Goal: Answer question/provide support

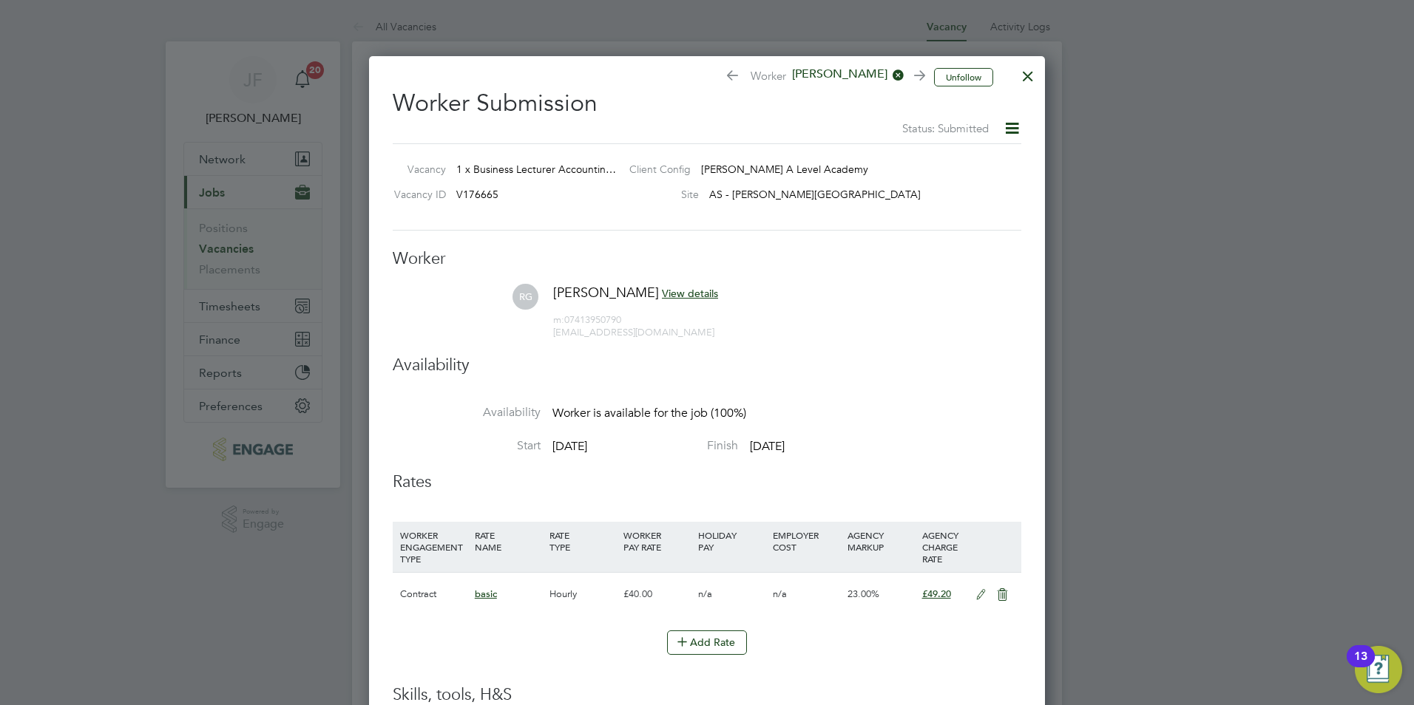
click at [1032, 81] on div at bounding box center [1028, 72] width 27 height 27
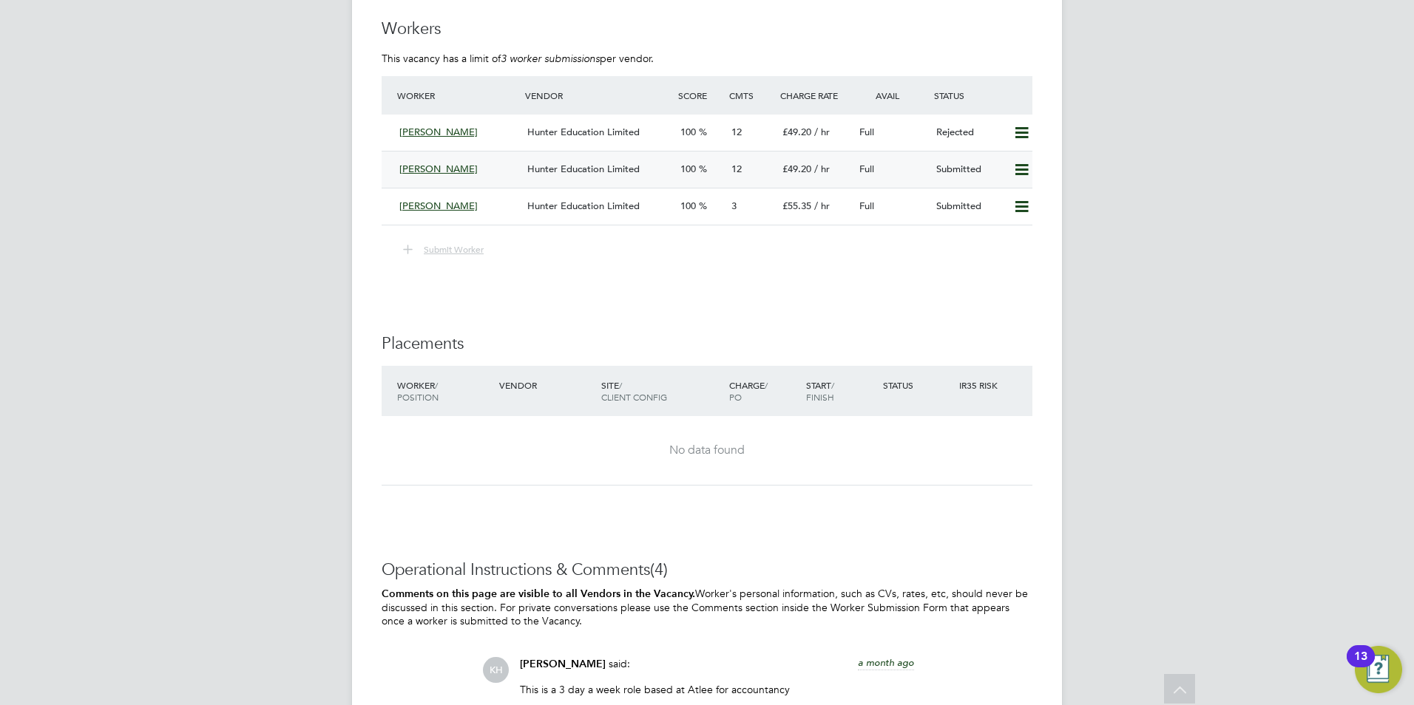
click at [459, 174] on div "Reena Gour" at bounding box center [457, 170] width 128 height 24
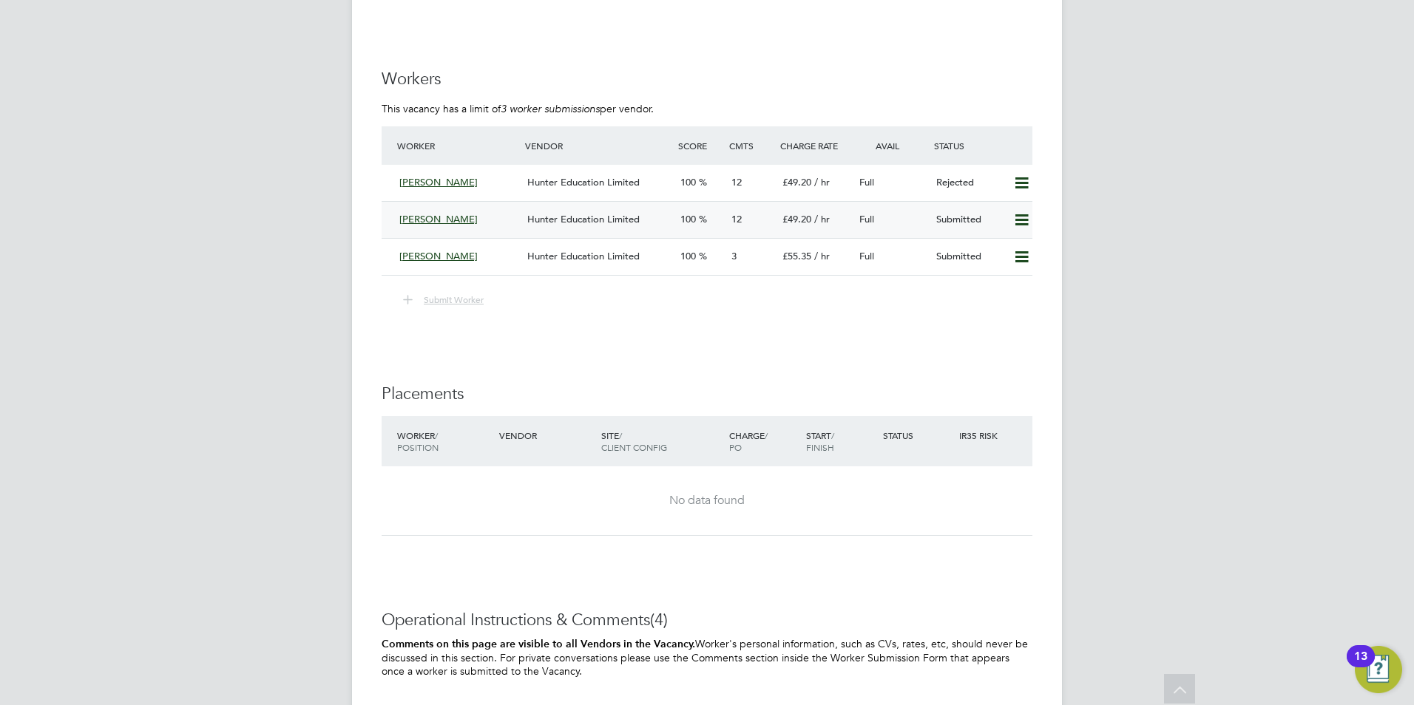
click at [433, 225] on div "Reena Gour" at bounding box center [457, 220] width 128 height 24
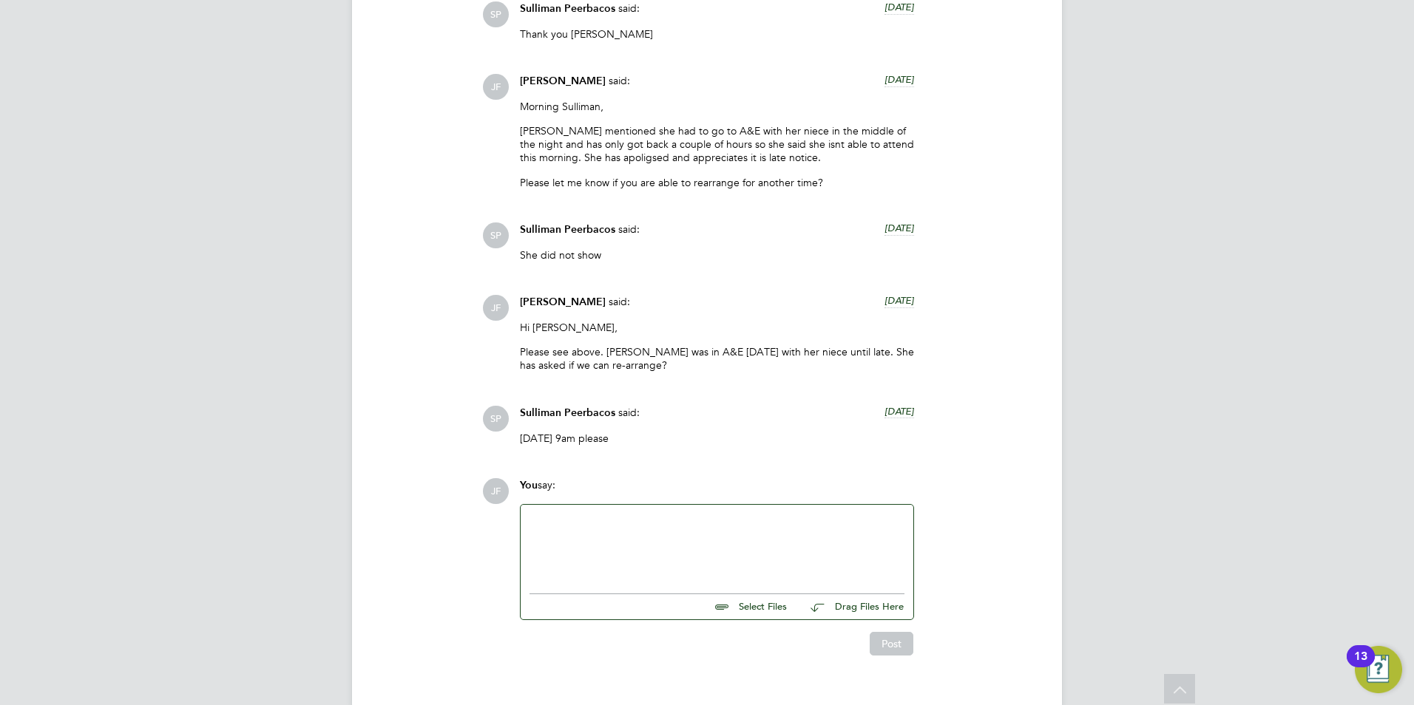
click at [600, 505] on div at bounding box center [717, 545] width 393 height 81
click at [610, 514] on div at bounding box center [716, 546] width 375 height 64
click at [901, 632] on button "Post" at bounding box center [892, 644] width 44 height 24
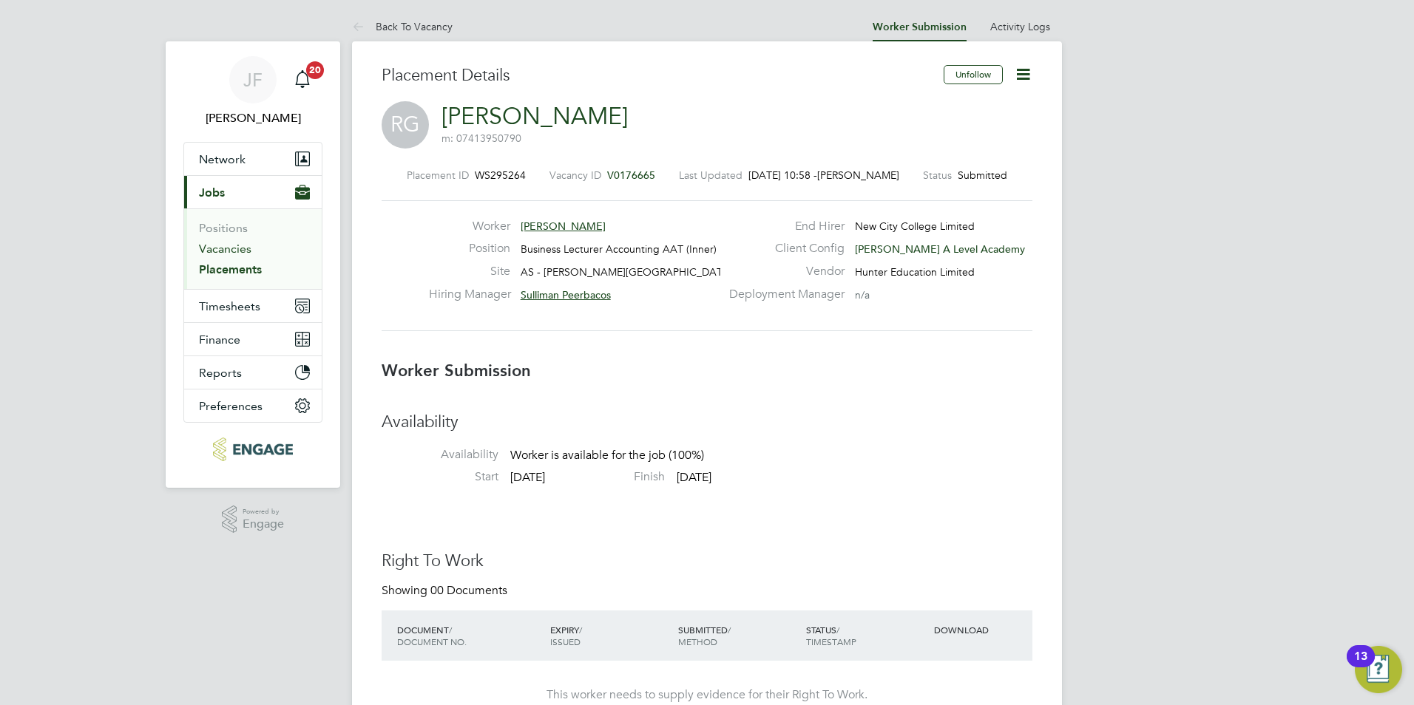
click at [234, 250] on link "Vacancies" at bounding box center [225, 249] width 53 height 14
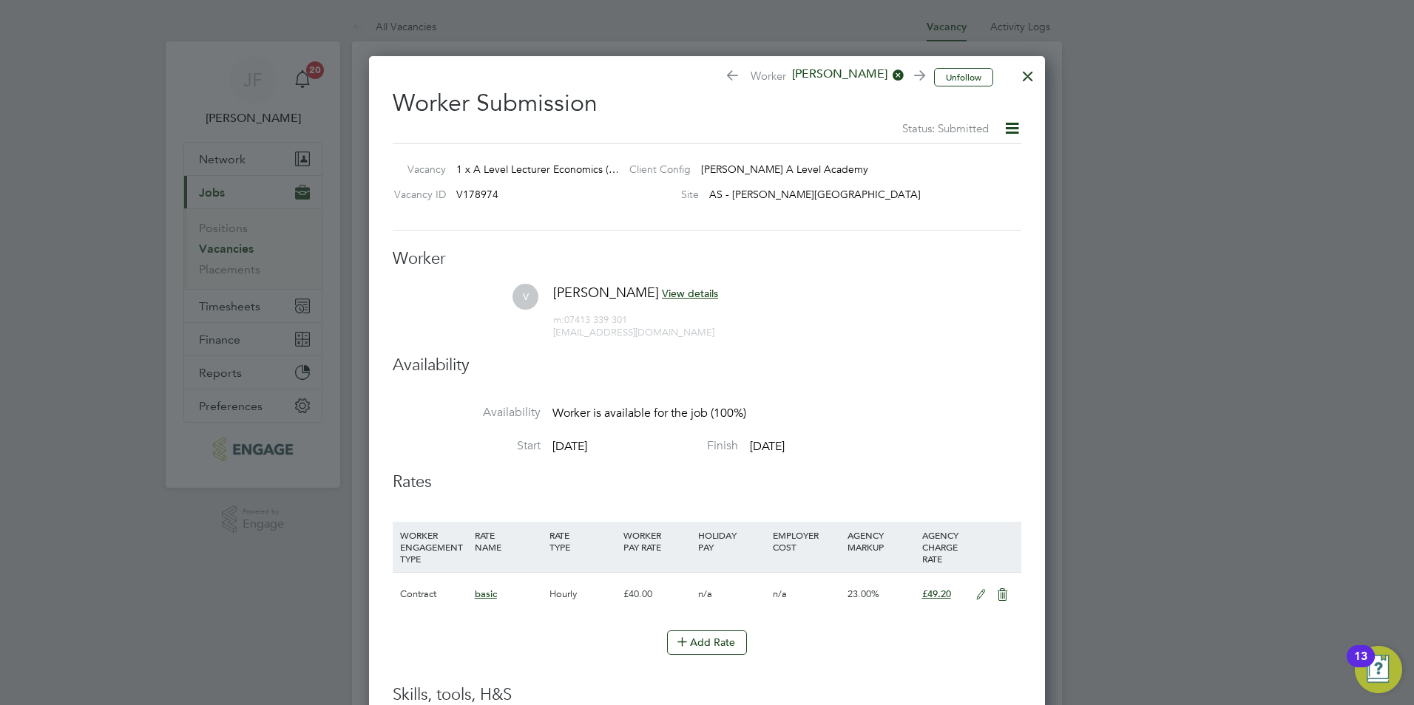
click at [1031, 67] on div at bounding box center [1028, 72] width 27 height 27
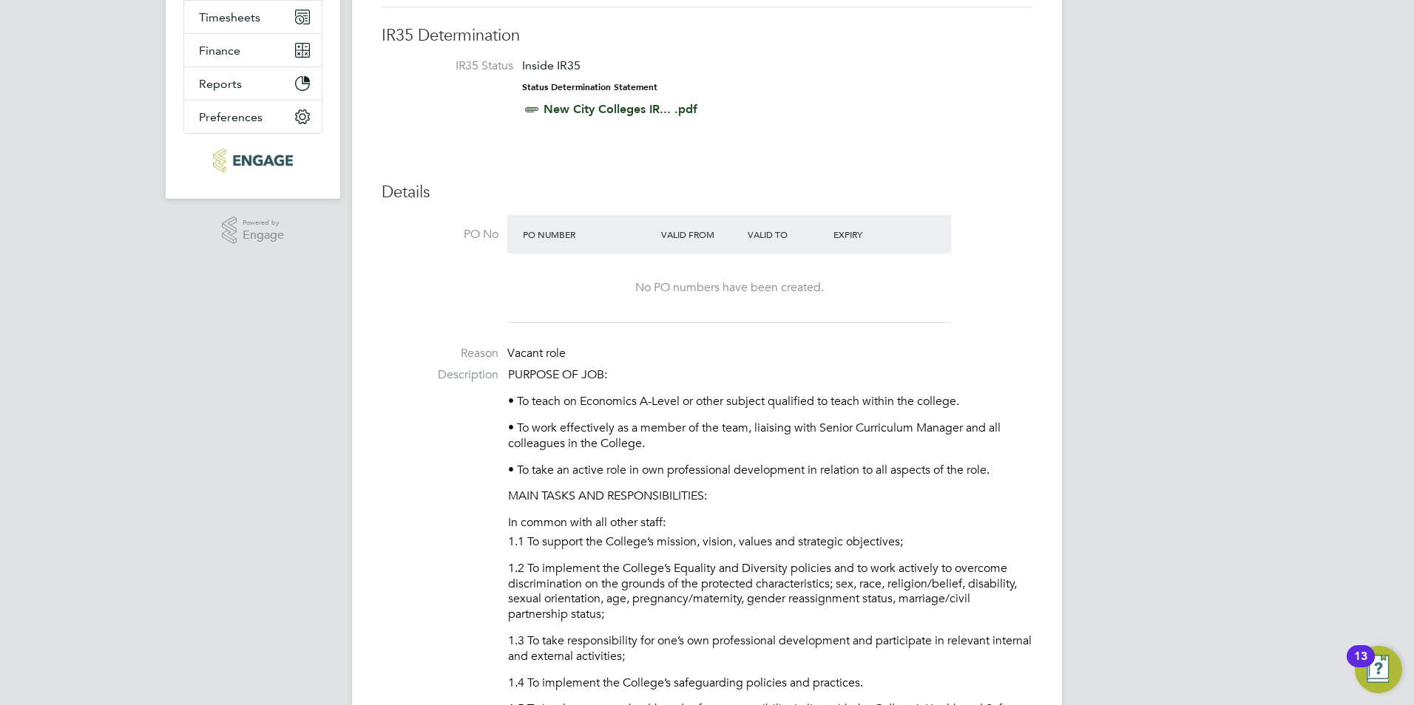
click at [1031, 67] on div "Unfollow Worker [PERSON_NAME] Submission Status: Submitted Vacancy 1 x A Level …" at bounding box center [707, 171] width 676 height 808
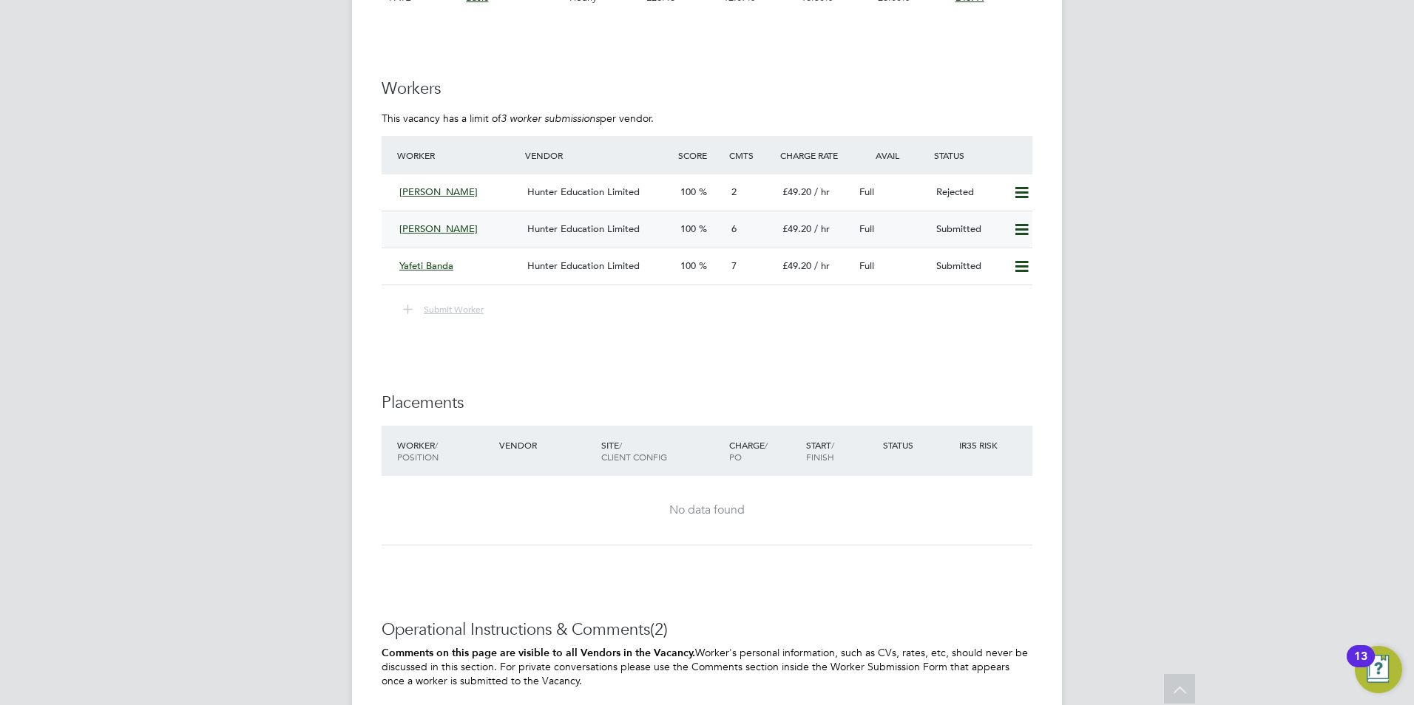
click at [475, 232] on div "[PERSON_NAME]" at bounding box center [457, 229] width 128 height 24
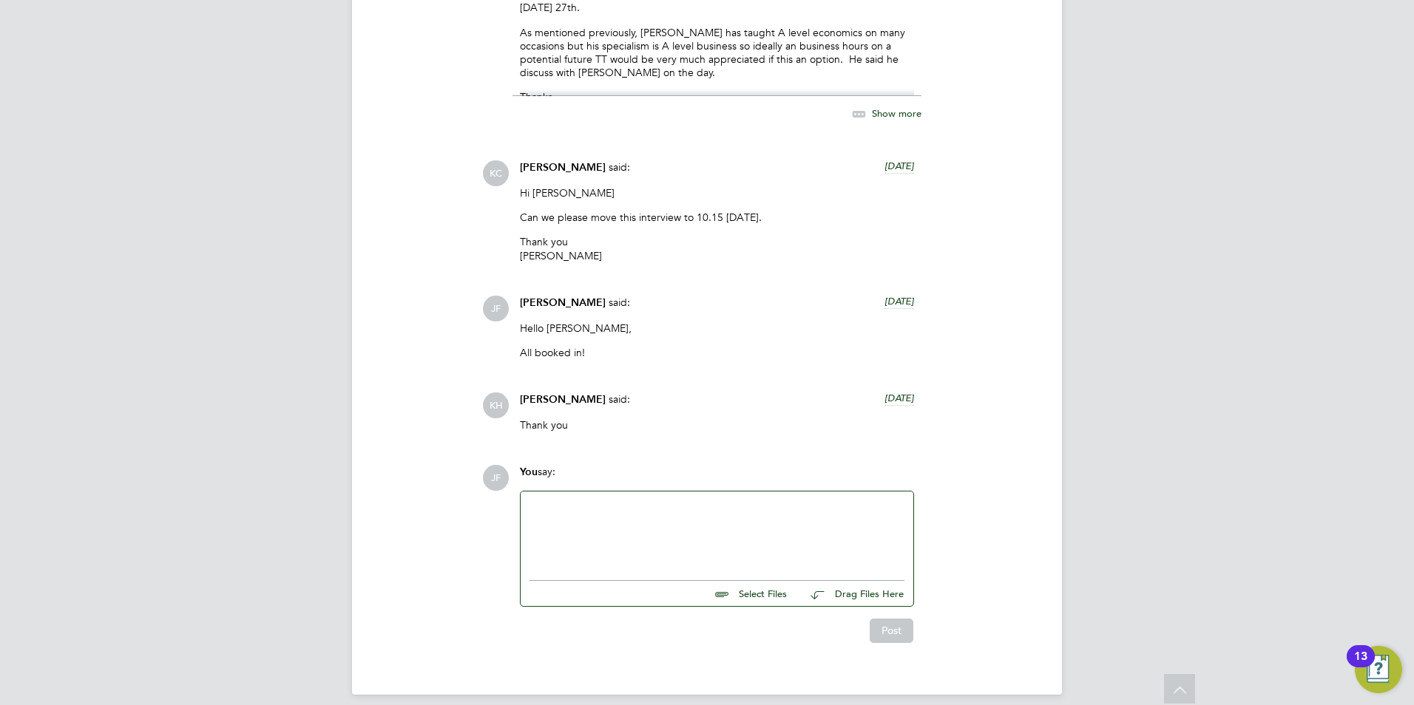
click at [612, 521] on div at bounding box center [716, 533] width 375 height 64
click at [881, 619] on button "Post" at bounding box center [892, 631] width 44 height 24
